Goal: Information Seeking & Learning: Learn about a topic

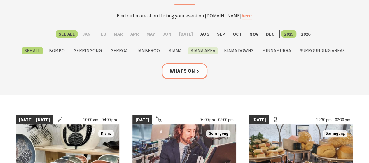
scroll to position [58, 0]
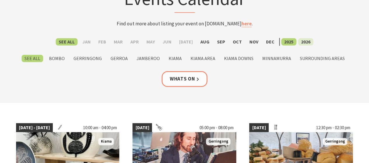
click at [306, 39] on label "2026" at bounding box center [305, 41] width 15 height 7
click at [0, 0] on input "2026" at bounding box center [0, 0] width 0 height 0
click at [87, 43] on label "Jan" at bounding box center [86, 41] width 14 height 7
click at [0, 0] on input "Jan" at bounding box center [0, 0] width 0 height 0
click at [71, 45] on label "See All" at bounding box center [67, 41] width 22 height 7
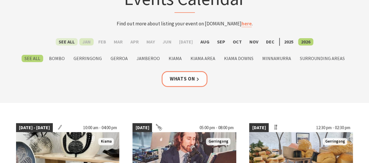
click at [0, 0] on input "See All" at bounding box center [0, 0] width 0 height 0
click at [303, 42] on label "2026" at bounding box center [305, 41] width 15 height 7
click at [0, 0] on input "2026" at bounding box center [0, 0] width 0 height 0
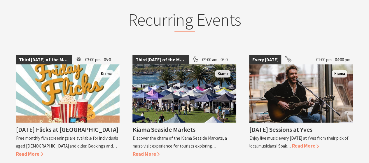
scroll to position [728, 0]
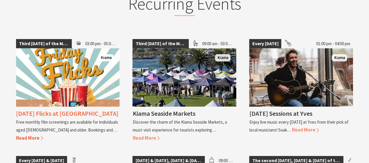
click at [43, 135] on span "Read More" at bounding box center [29, 138] width 27 height 6
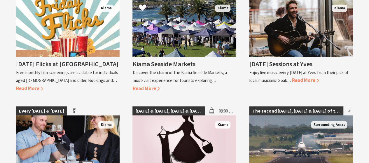
scroll to position [787, 0]
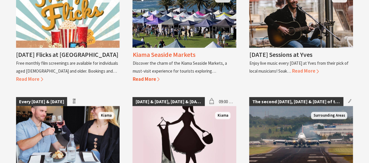
click at [142, 78] on span "Read More" at bounding box center [145, 79] width 27 height 6
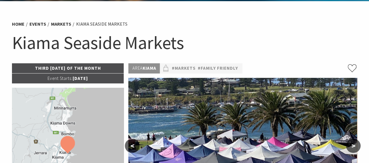
scroll to position [58, 0]
